Goal: Information Seeking & Learning: Learn about a topic

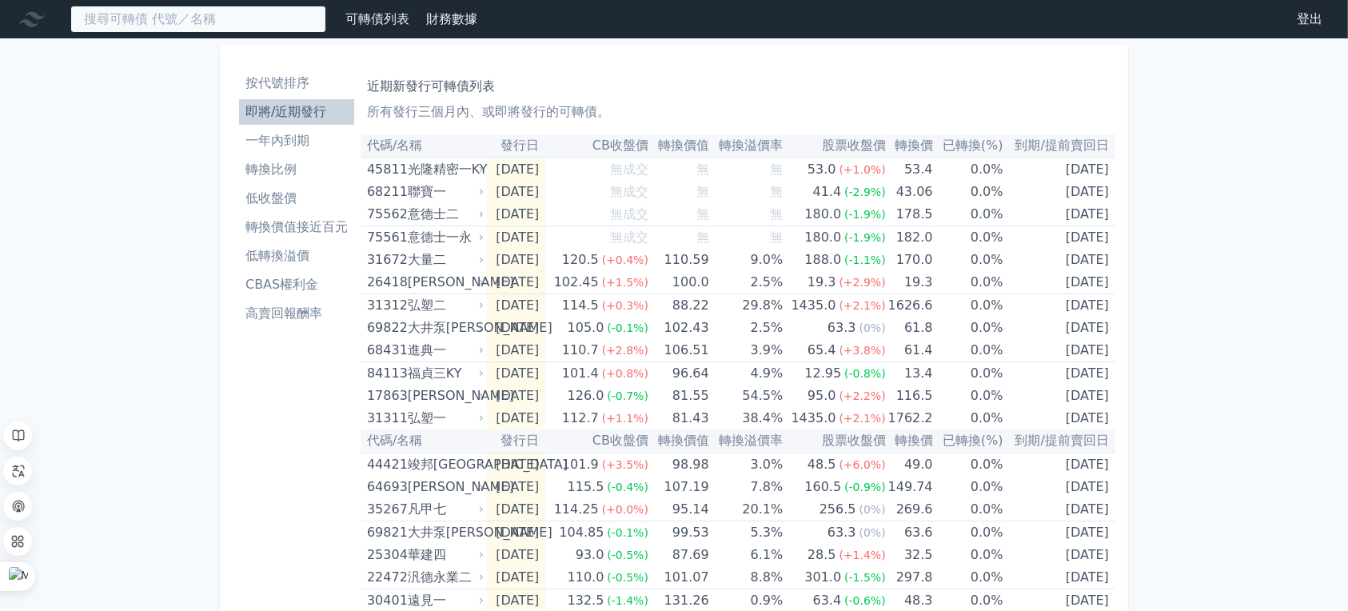
click at [237, 31] on input at bounding box center [198, 19] width 256 height 27
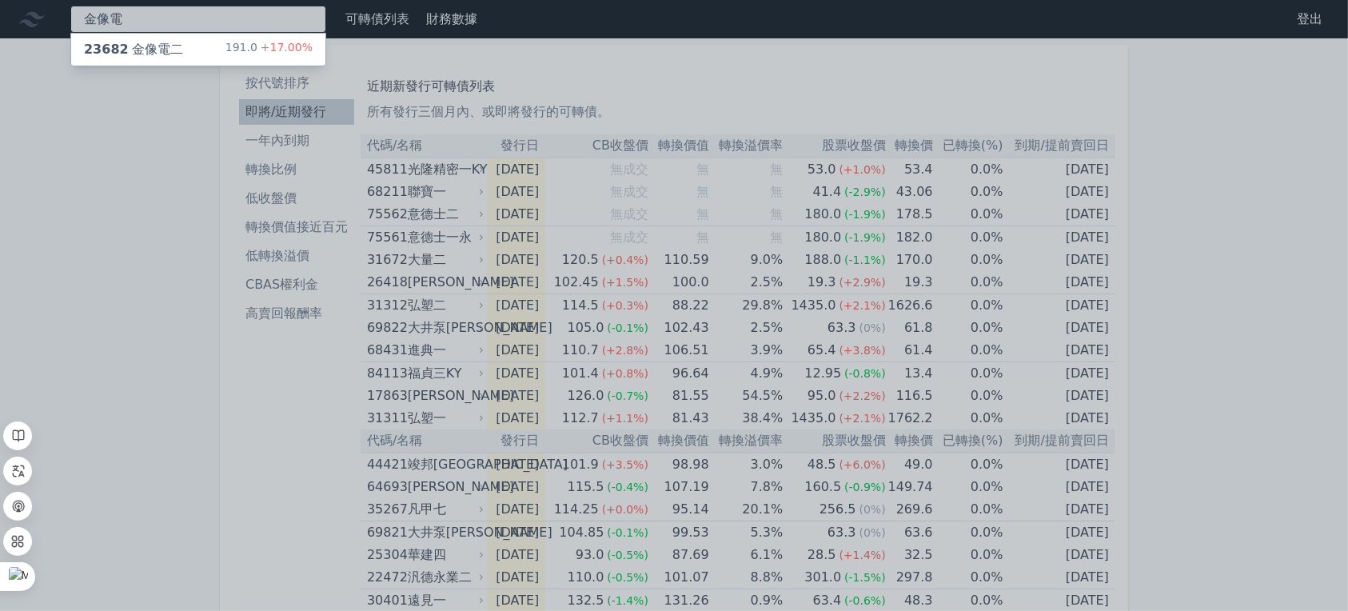
type input "金像電"
click at [183, 59] on div "23682 金像電二" at bounding box center [133, 49] width 99 height 19
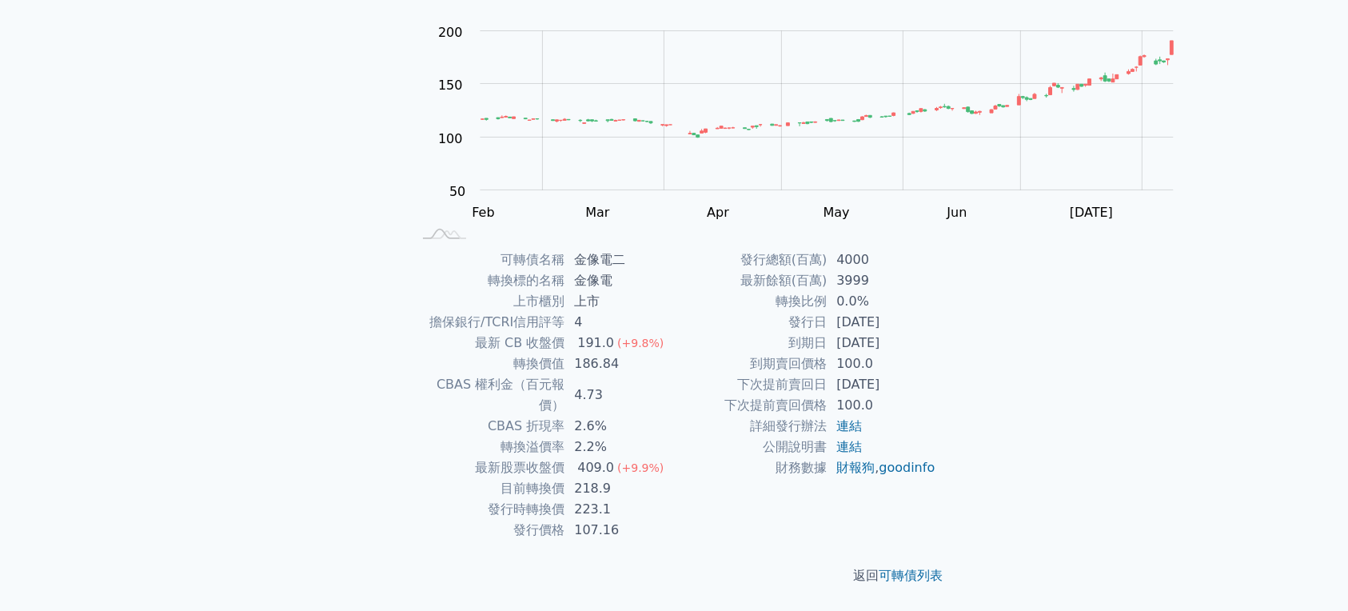
scroll to position [320, 0]
drag, startPoint x: 1309, startPoint y: 0, endPoint x: 240, endPoint y: 157, distance: 1080.5
click at [367, 157] on div "可轉債列表 › 23682 金像電二 23682 金像電二 可轉債詳細資訊 Zoom Out 100 40 60 80 100 250 200 150 50 …" at bounding box center [674, 249] width 614 height 723
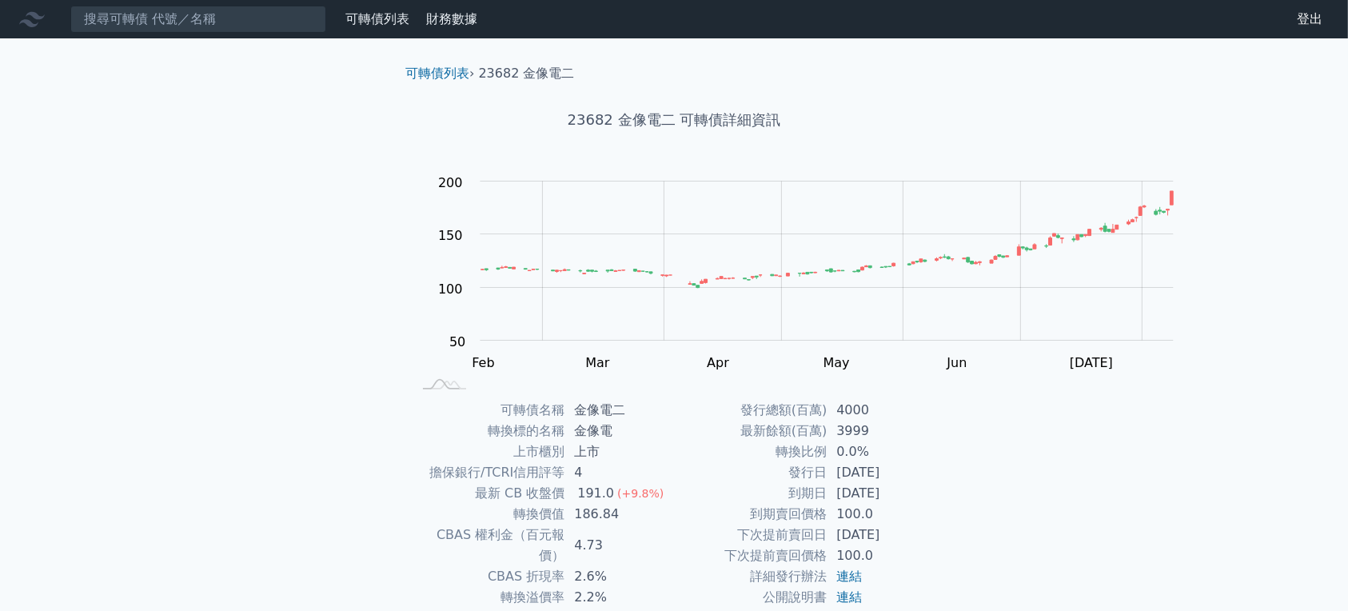
click at [245, 38] on nav "可轉債列表 財務數據 可轉債列表 財務數據 登出 登出" at bounding box center [674, 19] width 1348 height 38
click at [261, 33] on input at bounding box center [198, 19] width 256 height 27
type input "十"
